Goal: Communication & Community: Answer question/provide support

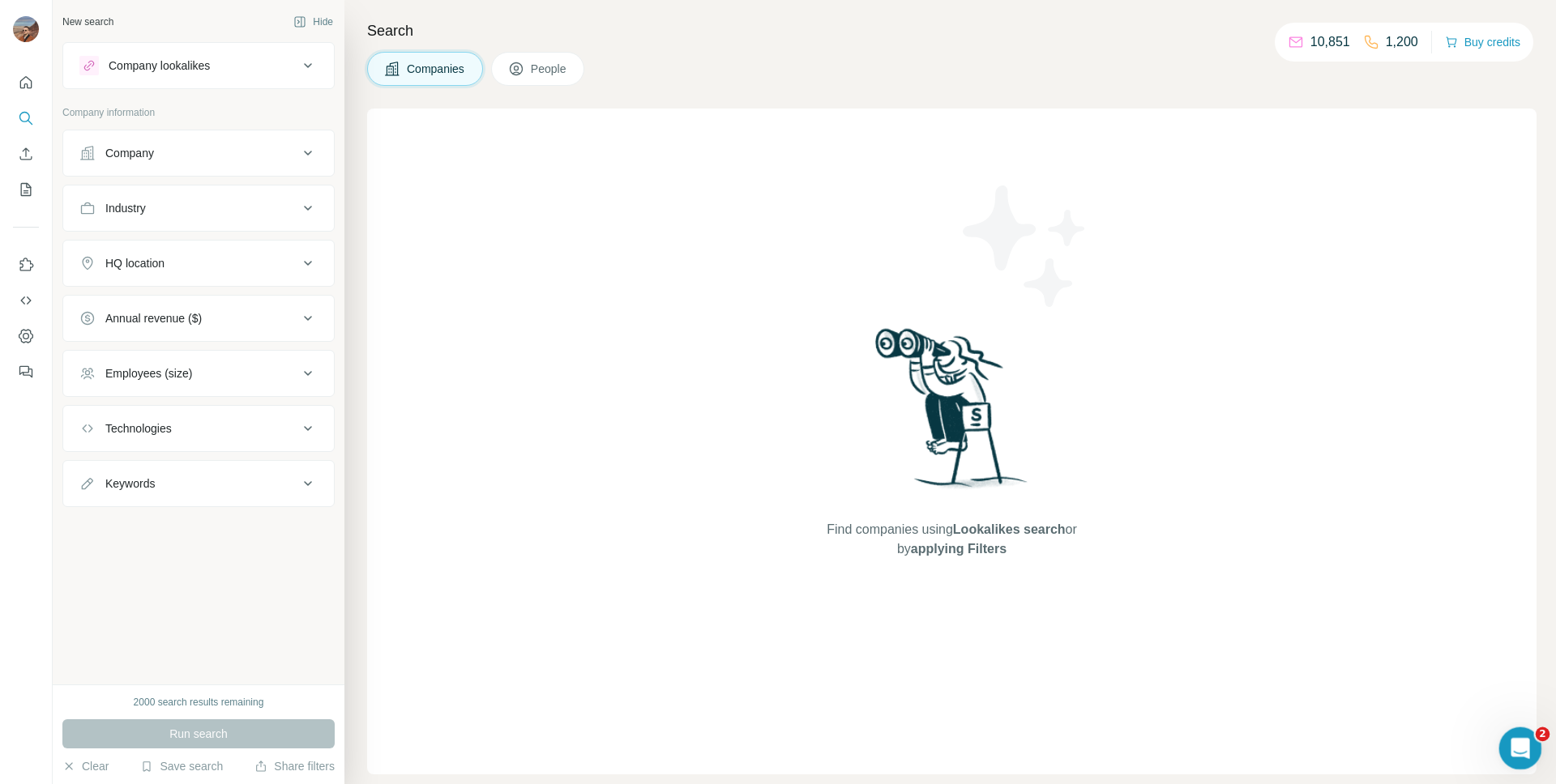
click at [1514, 728] on div "Open Intercom Messenger" at bounding box center [1518, 746] width 54 height 54
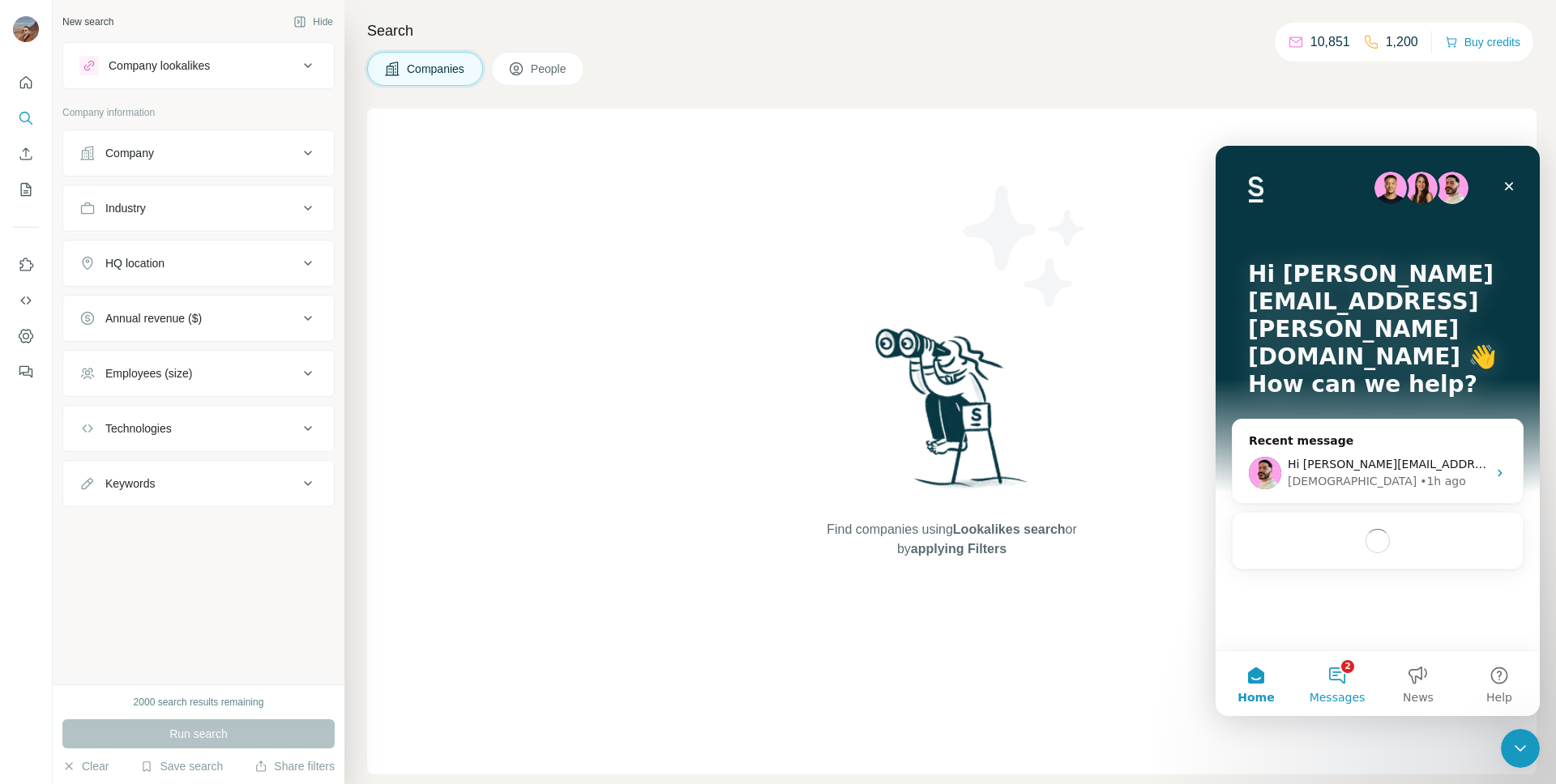
click at [1338, 684] on button "2 Messages" at bounding box center [1337, 683] width 81 height 65
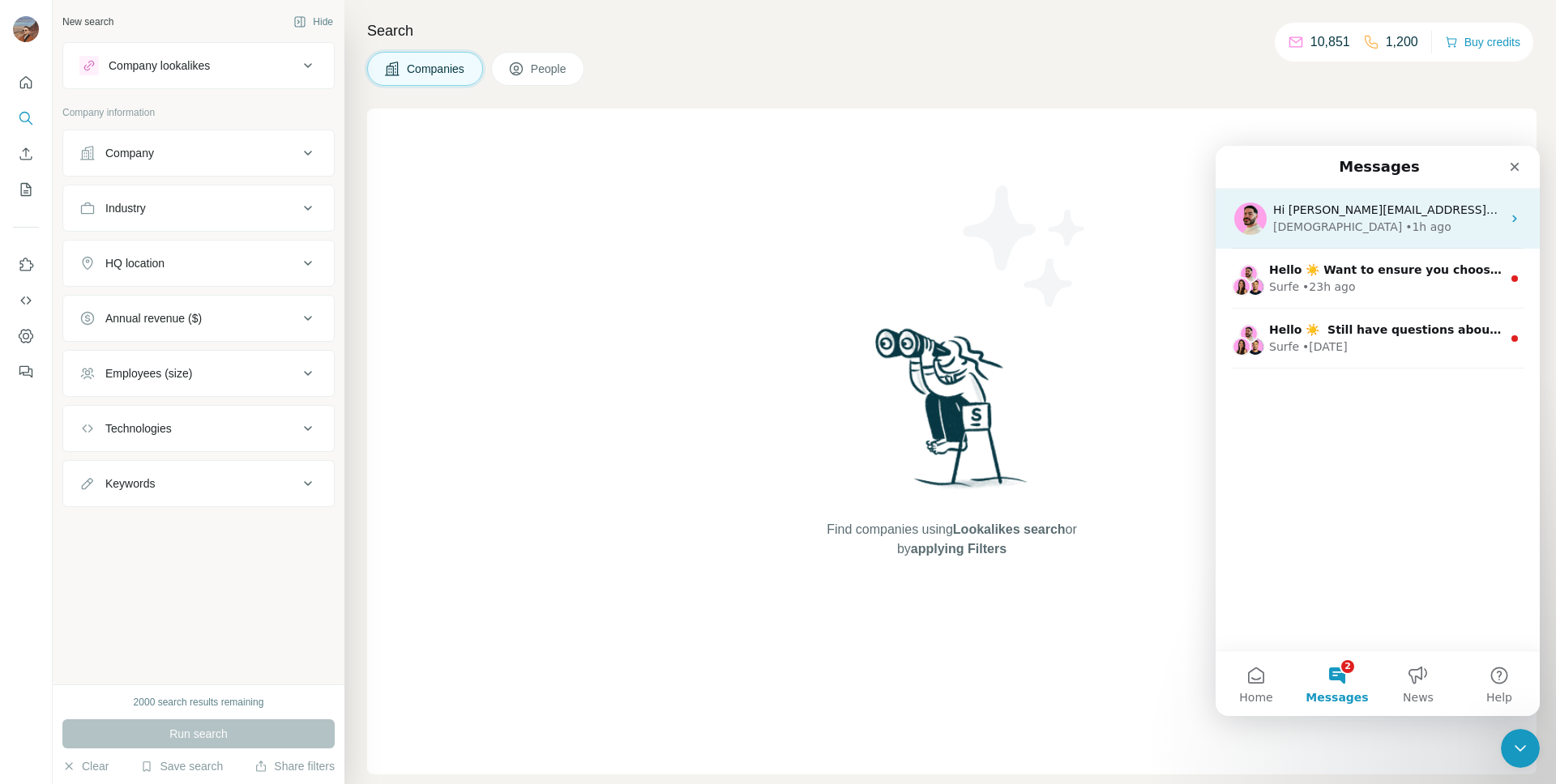
click at [1427, 221] on div "Christian • 1h ago" at bounding box center [1388, 227] width 229 height 17
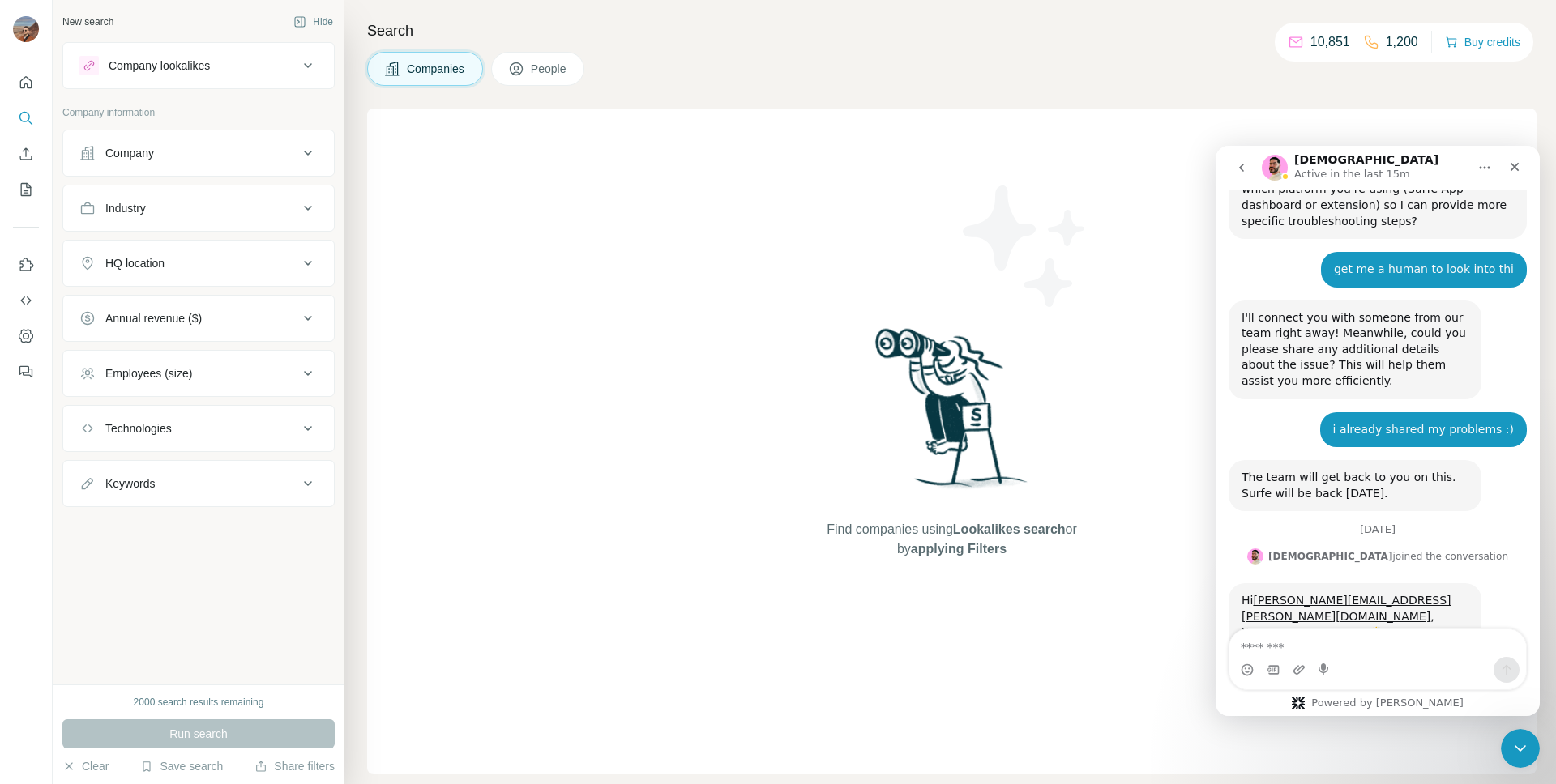
scroll to position [2463, 0]
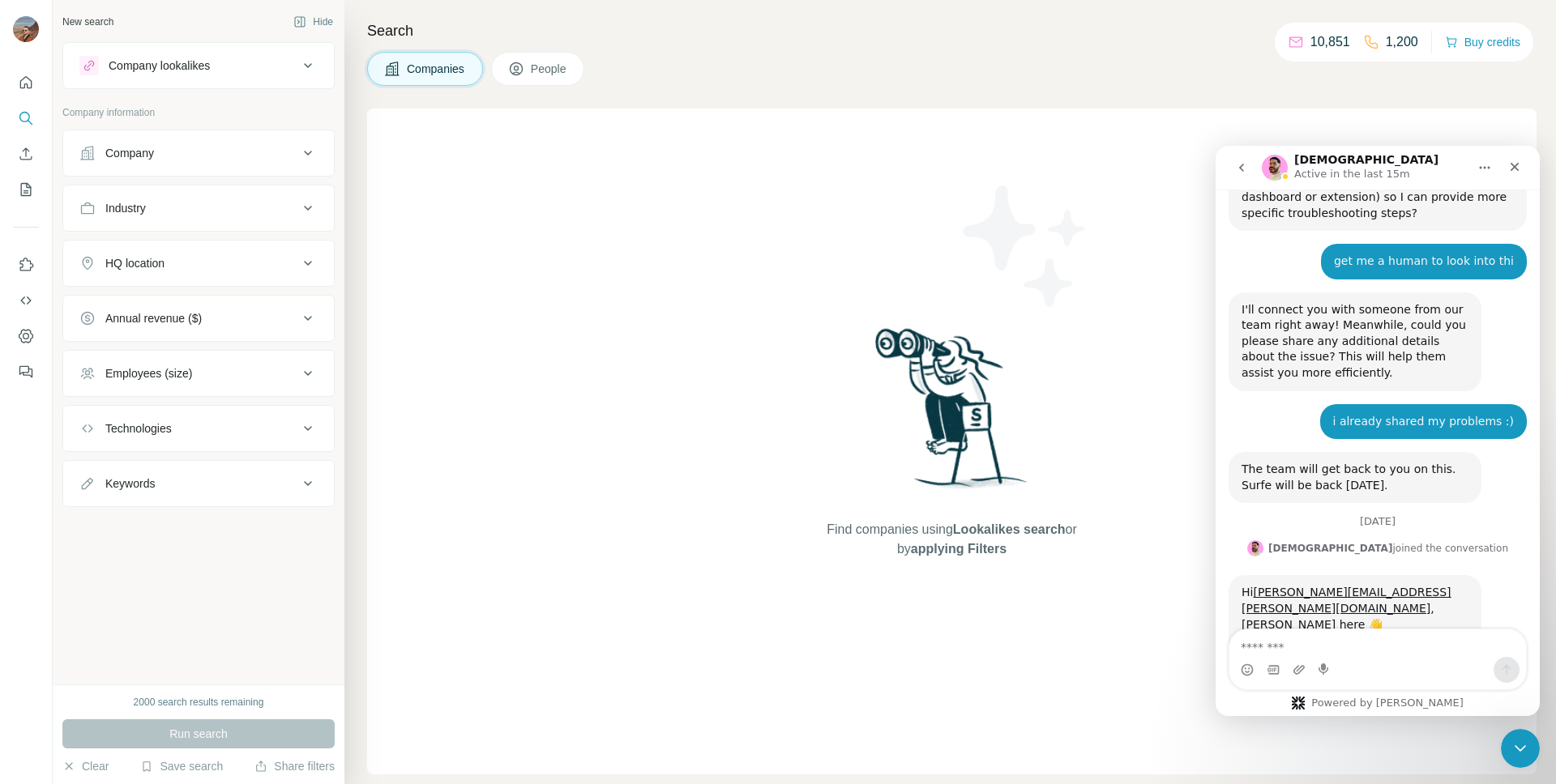
click at [1344, 655] on textarea "Message…" at bounding box center [1378, 643] width 296 height 28
type textarea "***"
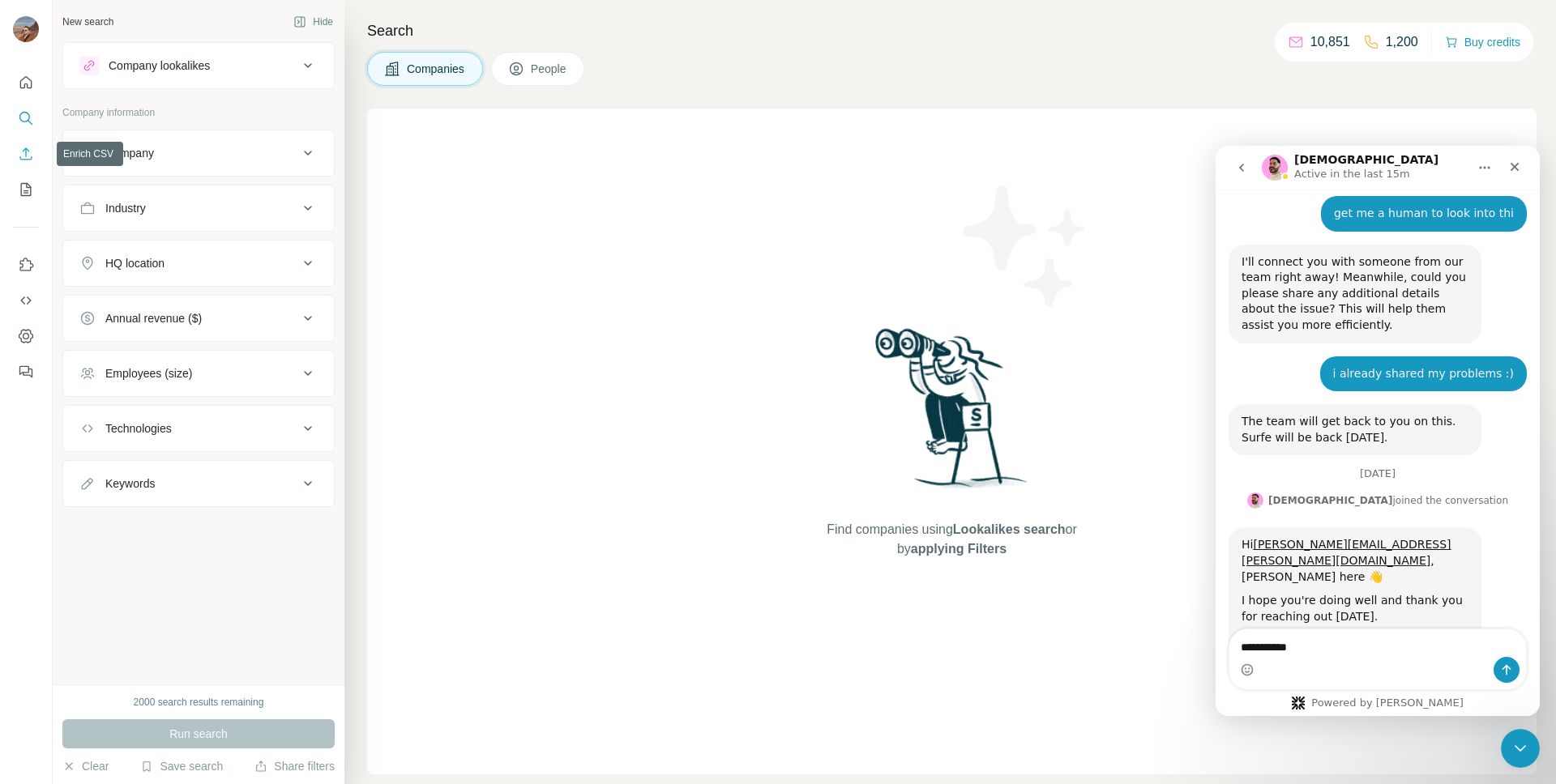
click at [29, 161] on icon "Enrich CSV" at bounding box center [25, 153] width 16 height 16
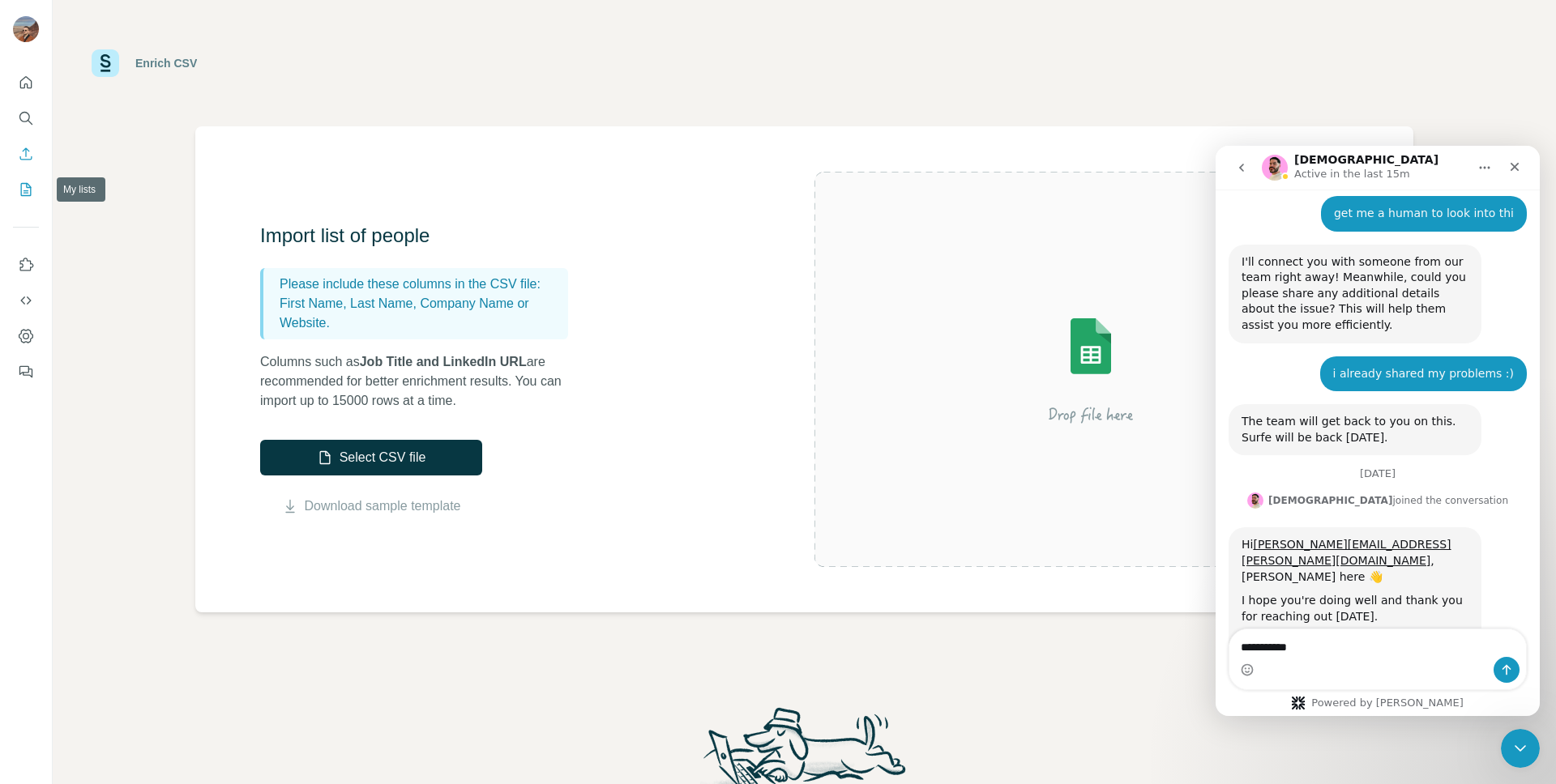
click at [22, 183] on icon "My lists" at bounding box center [26, 189] width 11 height 13
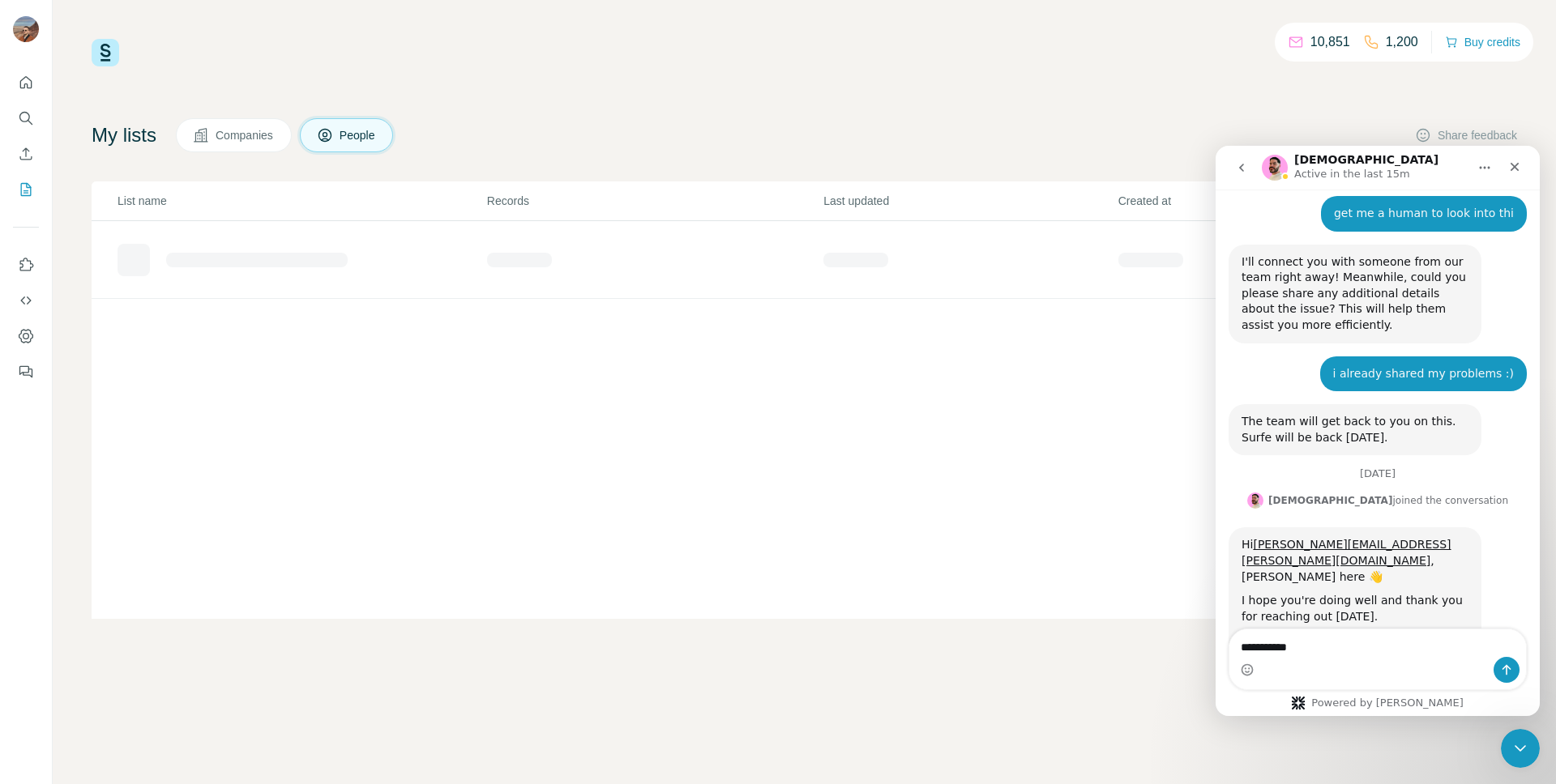
click at [1357, 662] on div "Intercom messenger" at bounding box center [1378, 670] width 296 height 26
click at [1357, 655] on textarea "**********" at bounding box center [1378, 643] width 296 height 28
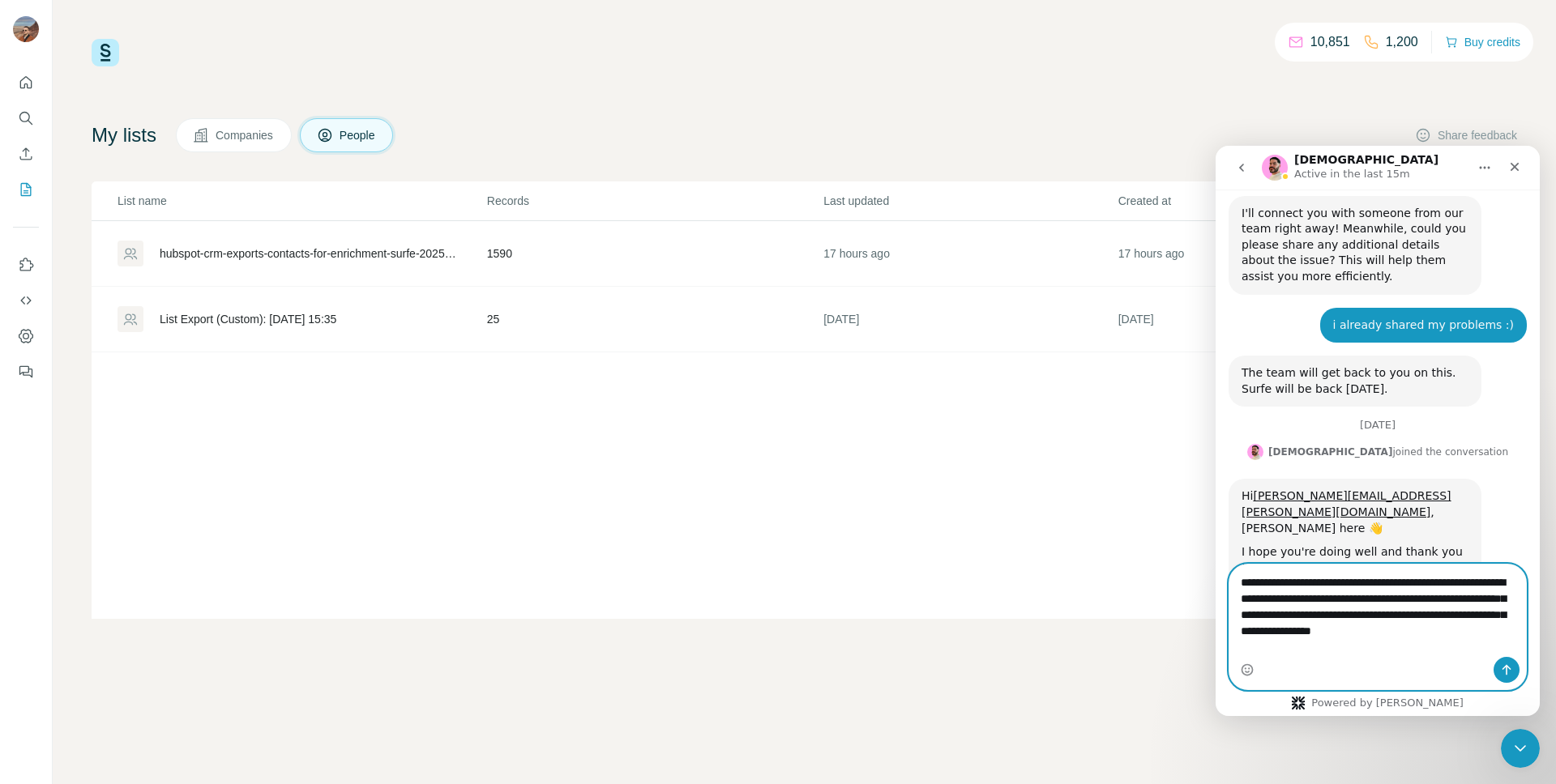
scroll to position [2575, 0]
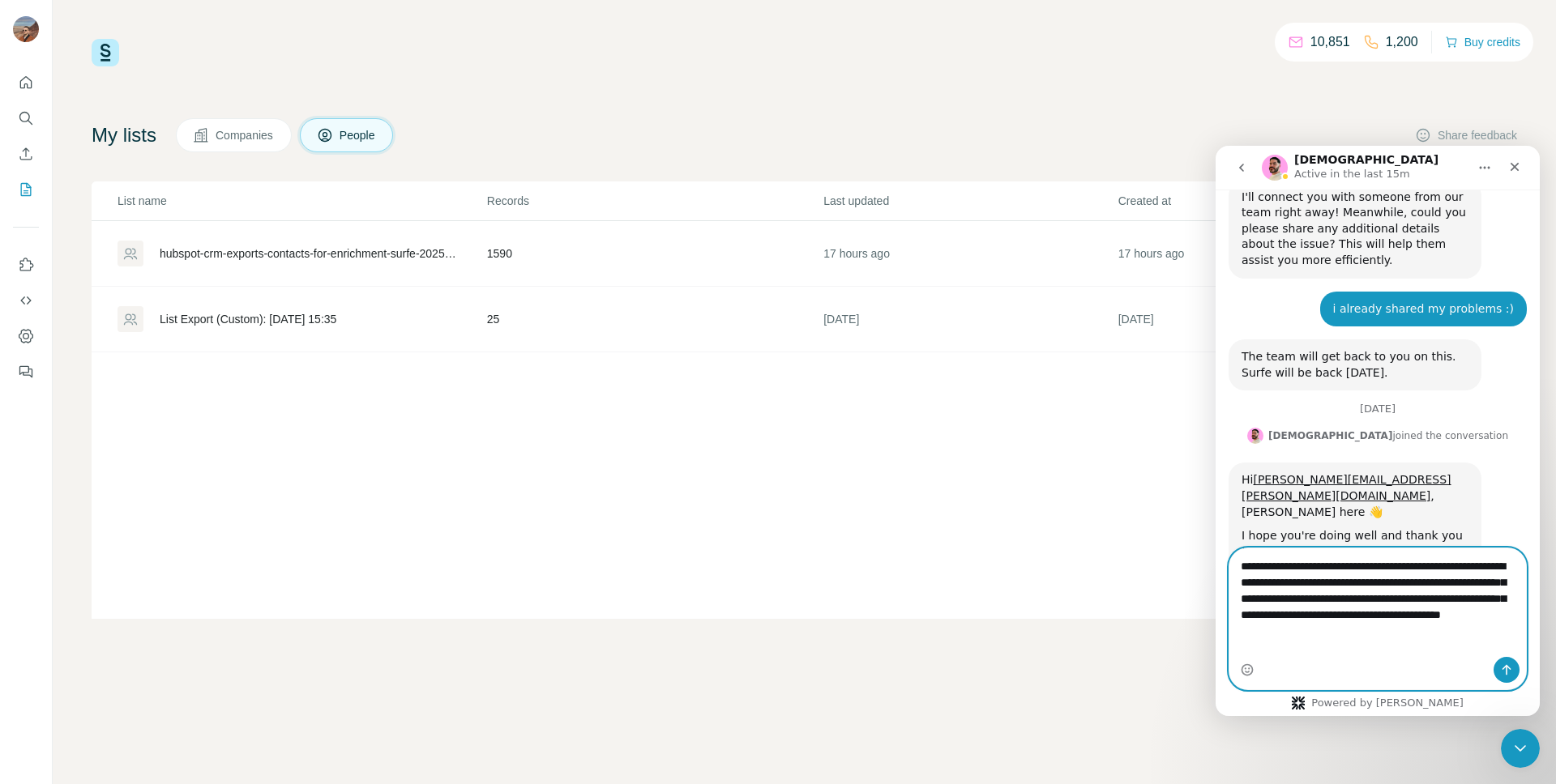
type textarea "**********"
click at [408, 252] on div "hubspot-crm-exports-contacts-for-enrichment-surfe-2025-09-18-1" at bounding box center [310, 253] width 300 height 16
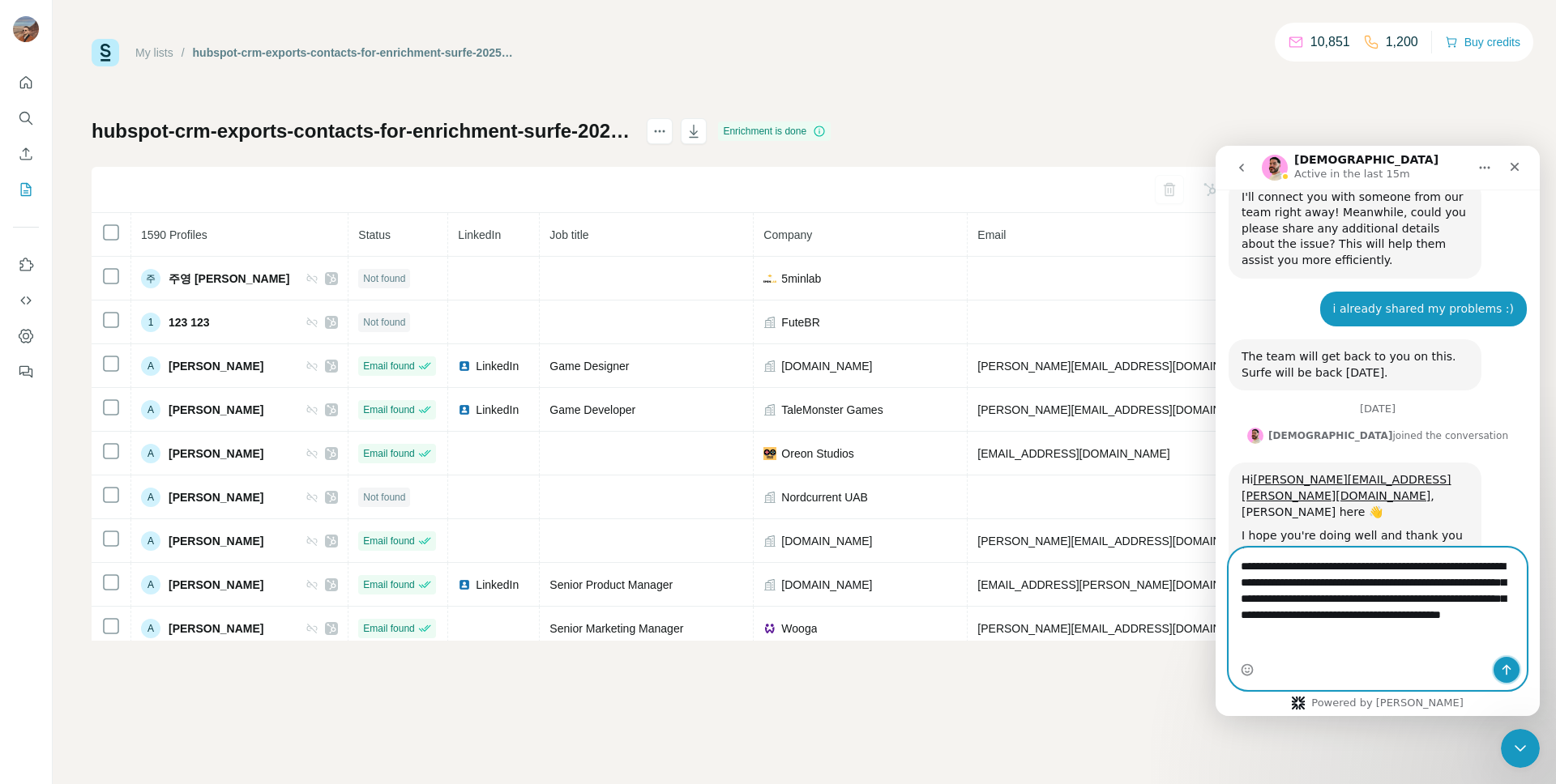
click at [1503, 667] on icon "Send a message…" at bounding box center [1506, 670] width 13 height 13
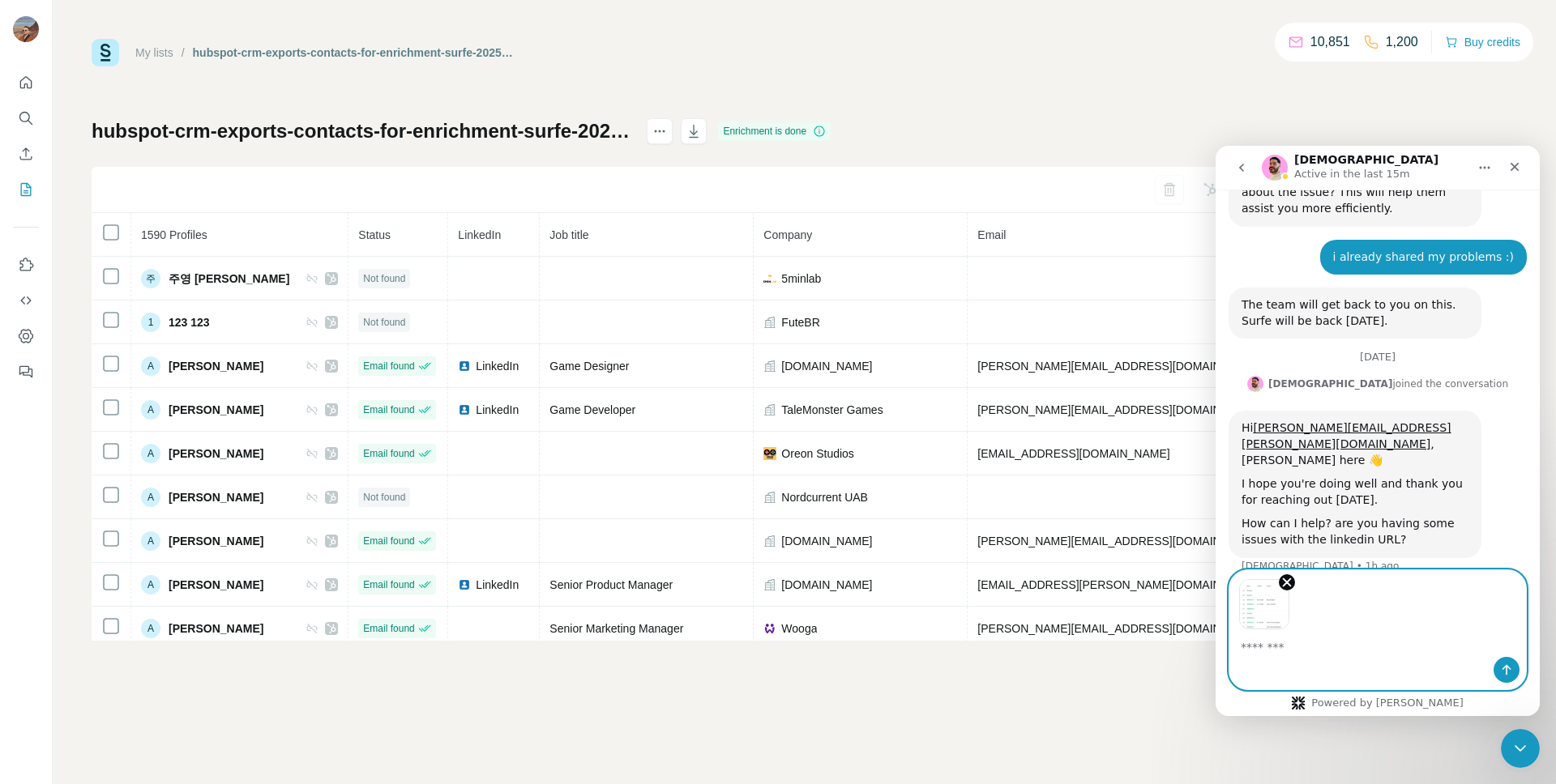
scroll to position [2686, 0]
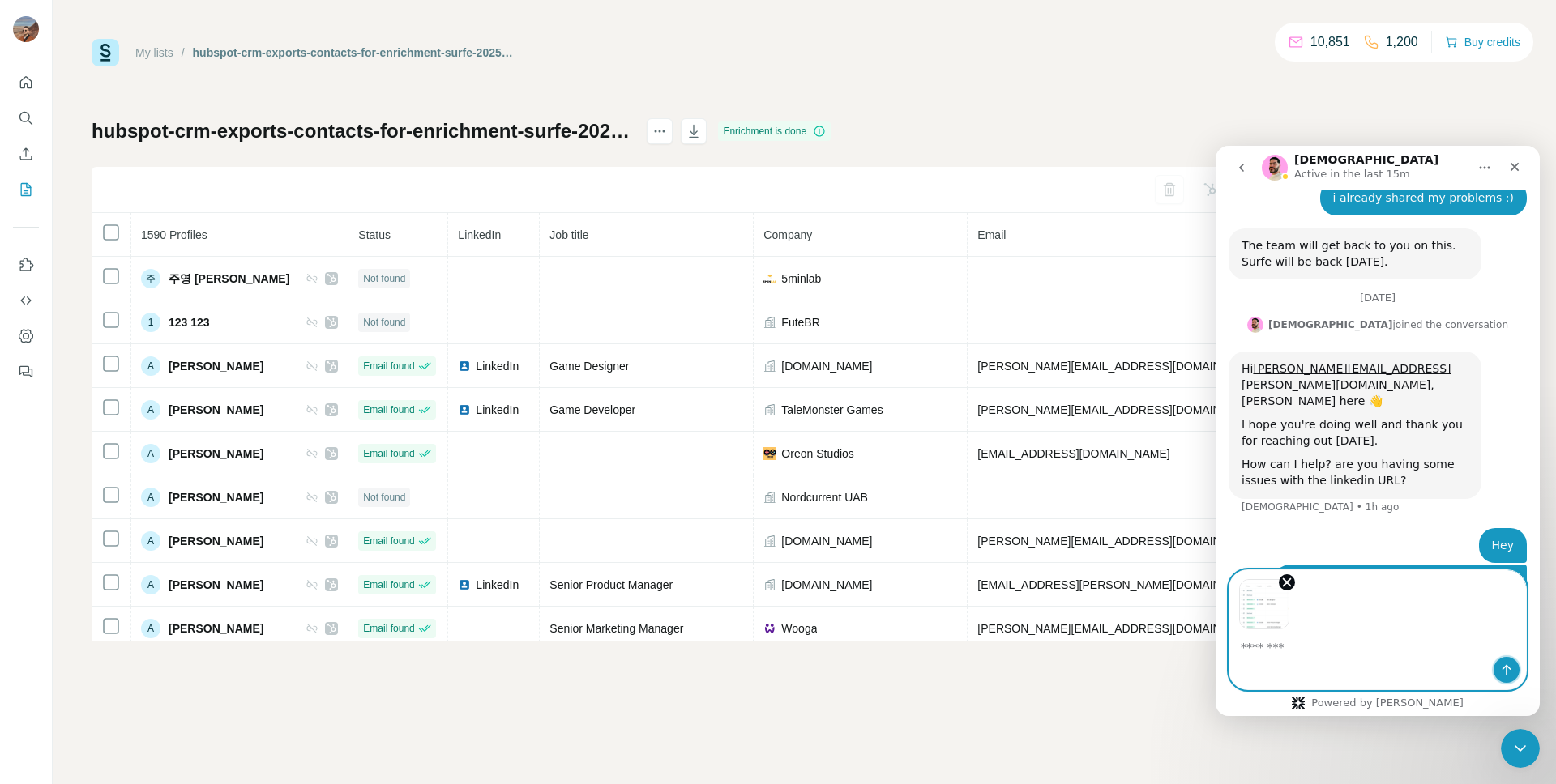
click at [1502, 670] on icon "Send a message…" at bounding box center [1506, 670] width 13 height 13
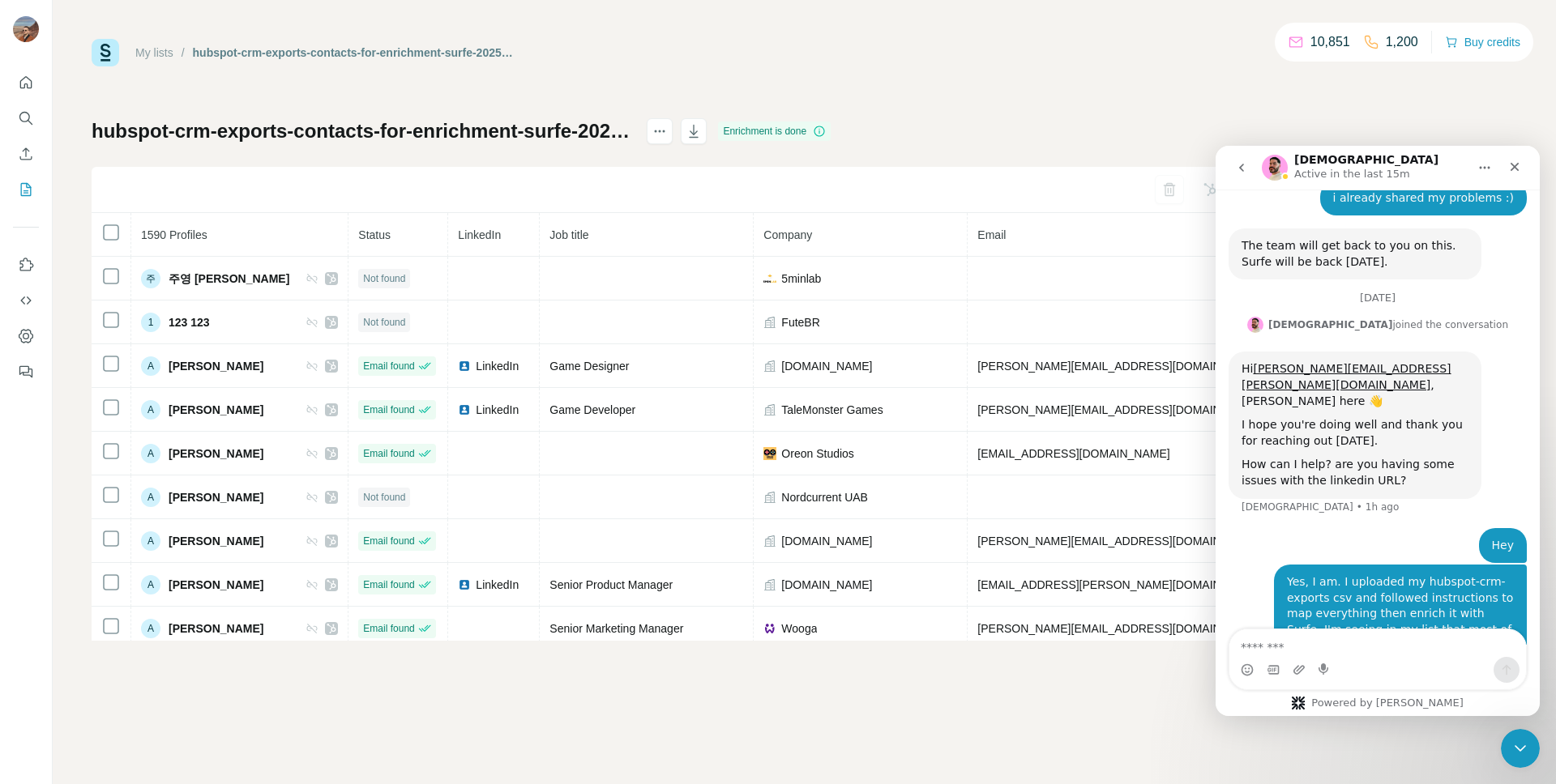
scroll to position [2762, 0]
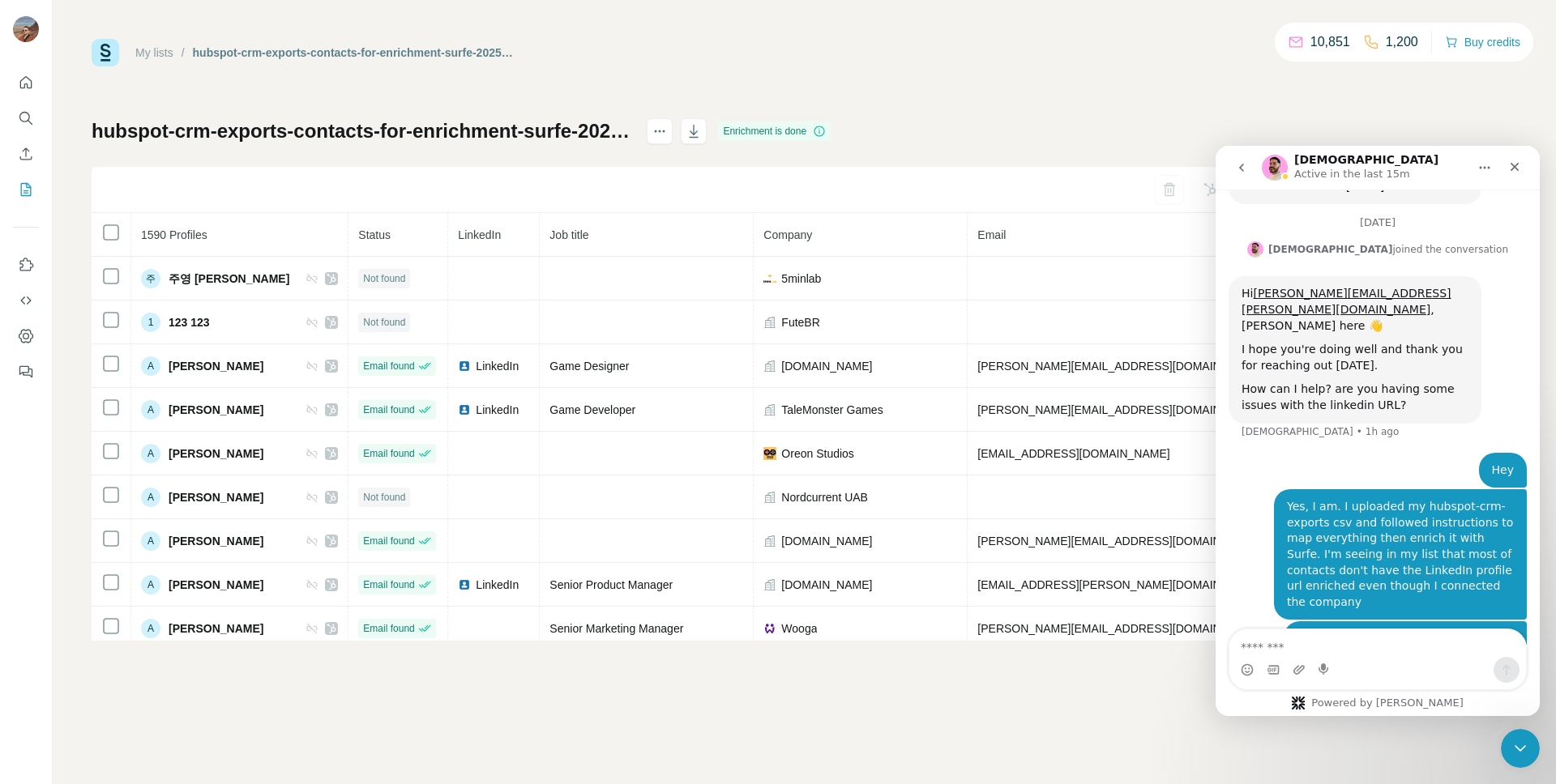
click at [1314, 644] on textarea "Message…" at bounding box center [1378, 643] width 296 height 28
